Goal: Obtain resource: Download file/media

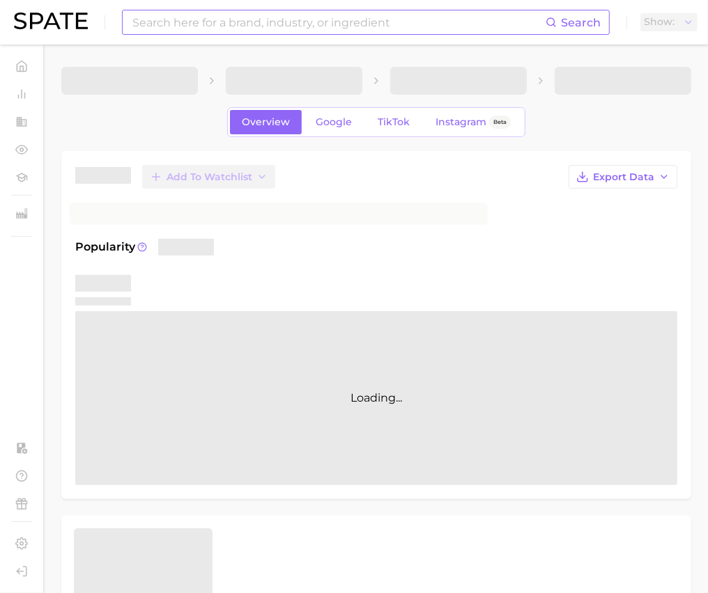
click at [258, 25] on input at bounding box center [338, 22] width 414 height 24
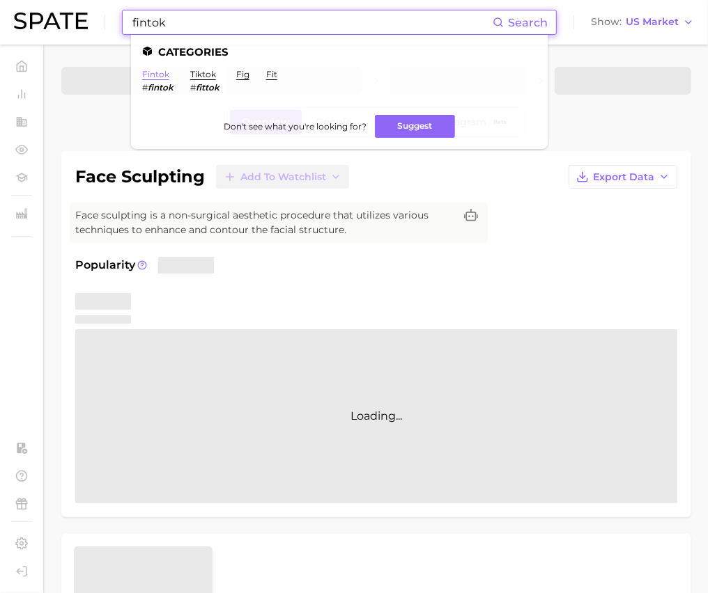
type input "fintok"
click at [150, 77] on link "fintok" at bounding box center [155, 74] width 27 height 10
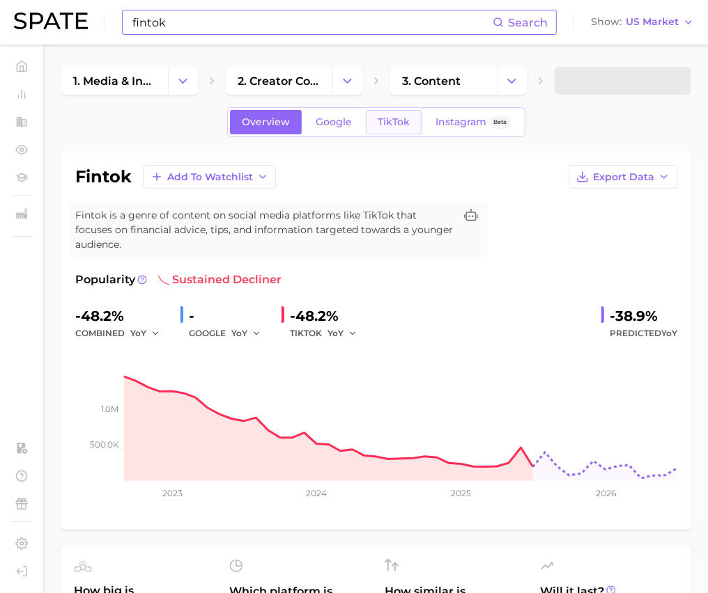
click at [404, 123] on span "TikTok" at bounding box center [394, 122] width 32 height 12
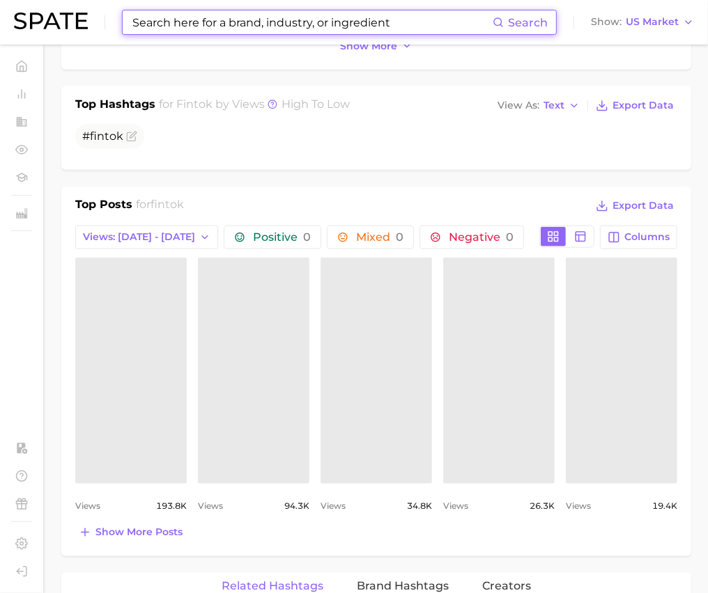
scroll to position [531, 0]
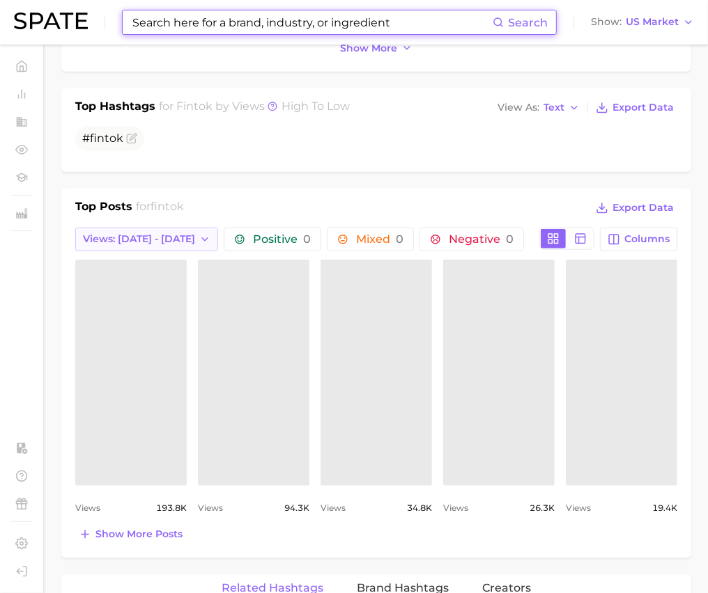
click at [186, 242] on span "Views: [DATE] - [DATE]" at bounding box center [139, 239] width 112 height 12
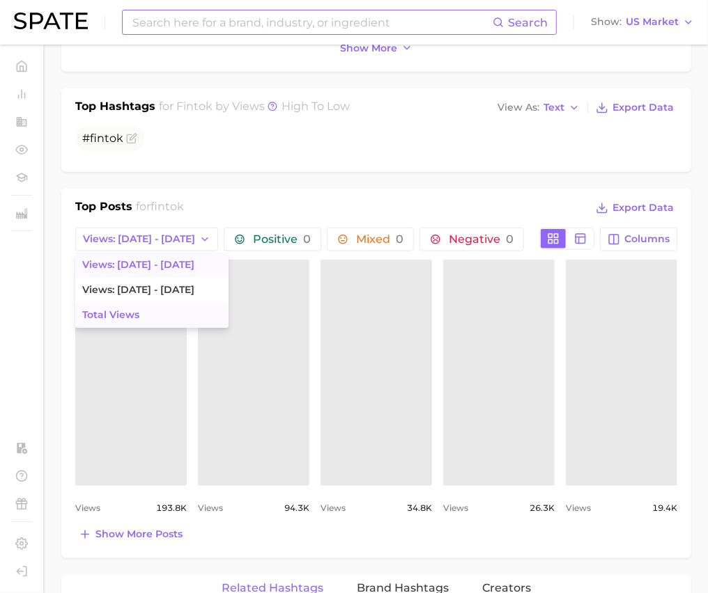
click at [162, 311] on button "Total Views" at bounding box center [151, 315] width 153 height 25
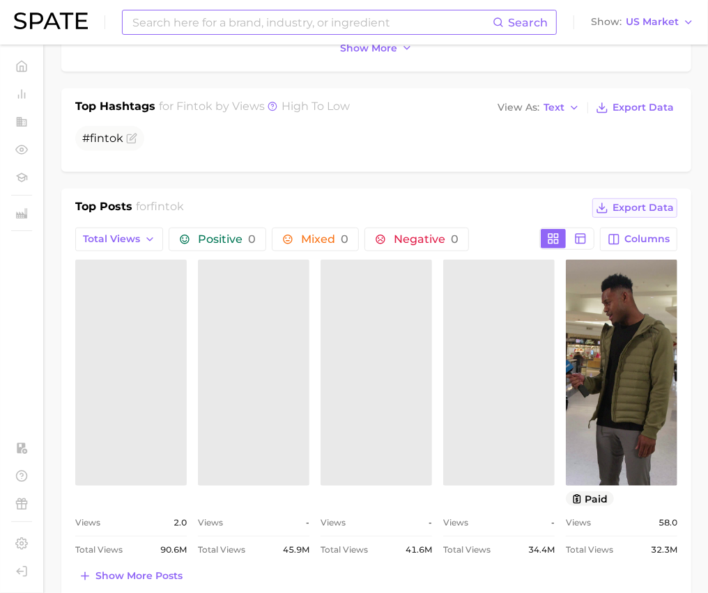
scroll to position [0, 0]
click at [637, 204] on span "Export Data" at bounding box center [642, 208] width 61 height 12
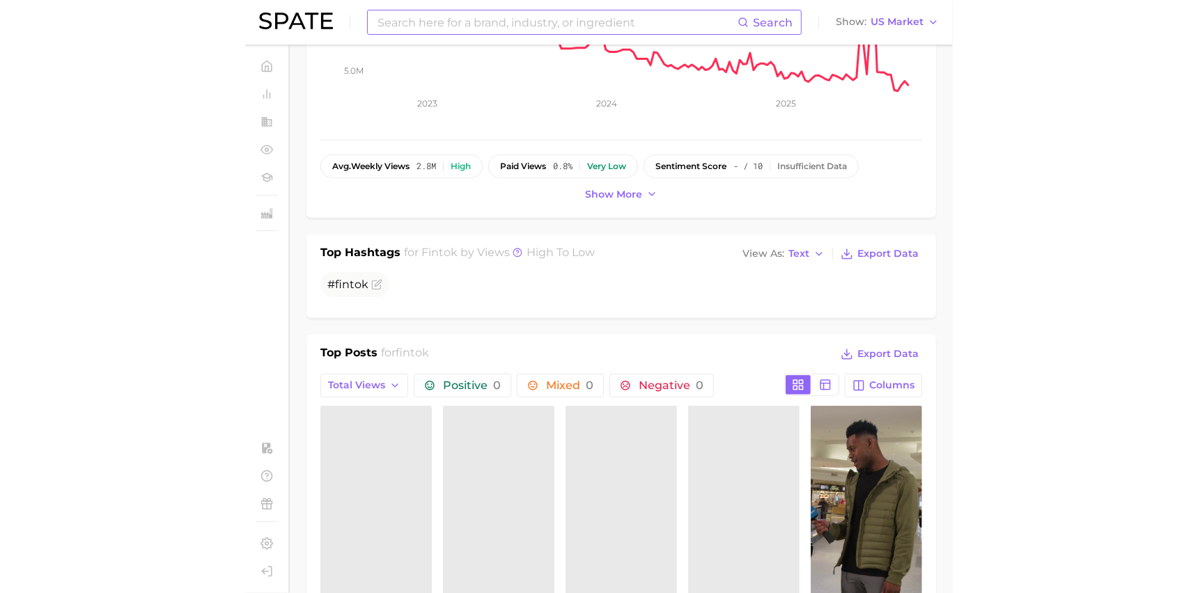
scroll to position [235, 0]
